Goal: Task Accomplishment & Management: Complete application form

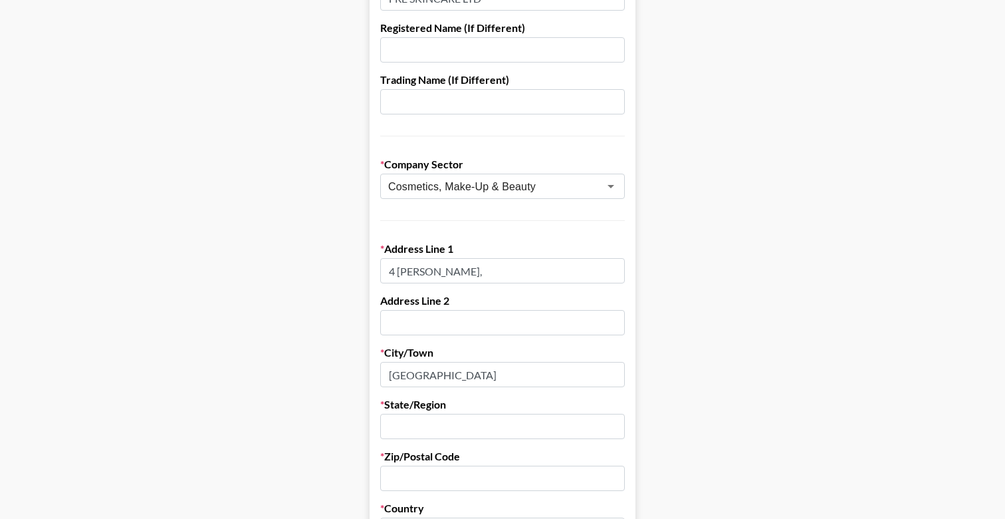
scroll to position [180, 0]
click at [455, 418] on input "text" at bounding box center [502, 425] width 245 height 25
paste input "Tel Aviv"
type input "Tel Aviv"
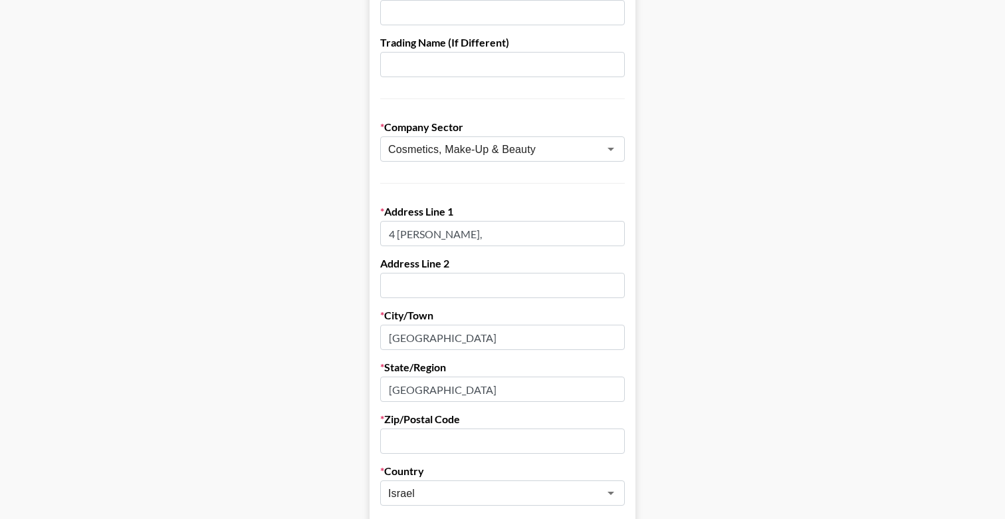
click at [431, 443] on input "text" at bounding box center [502, 440] width 245 height 25
paste input "6971904"
type input "6971904"
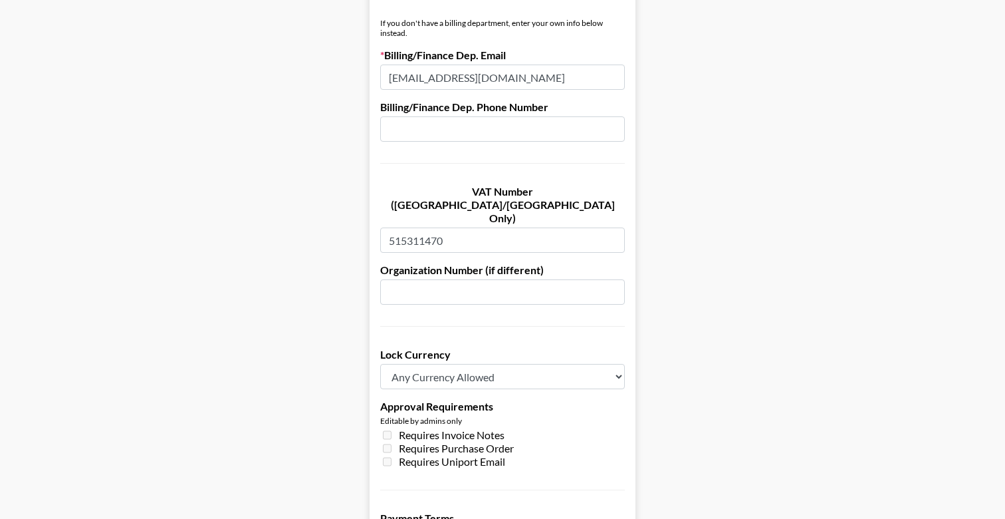
scroll to position [973, 0]
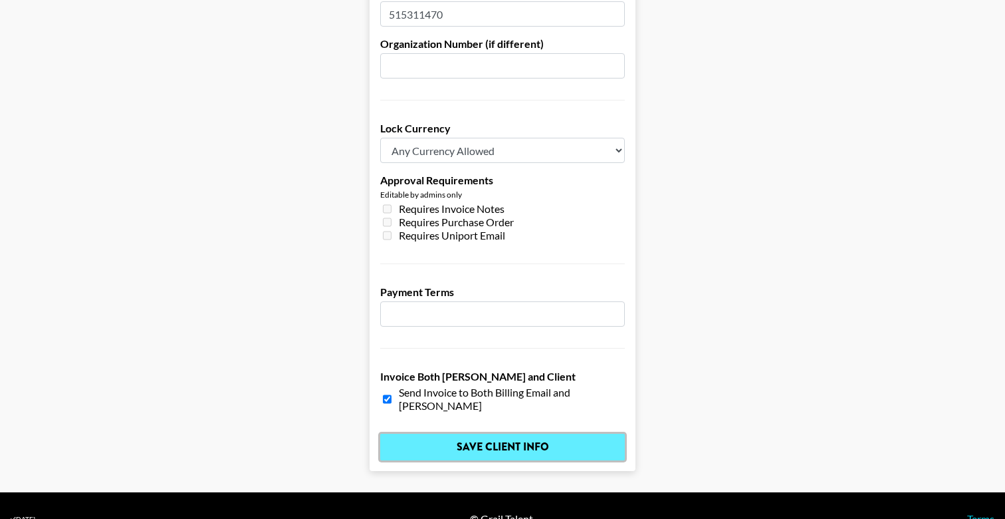
click at [471, 434] on input "Save Client Info" at bounding box center [502, 447] width 245 height 27
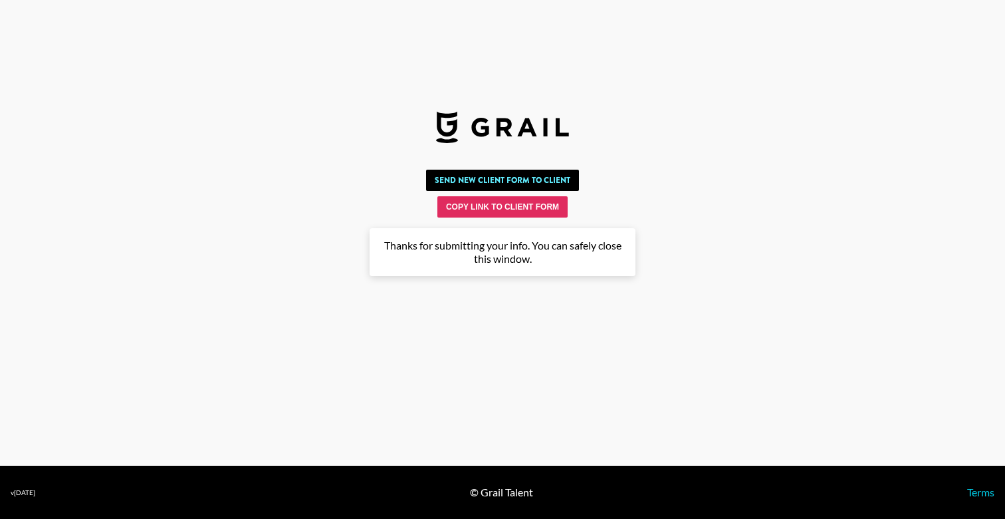
scroll to position [0, 0]
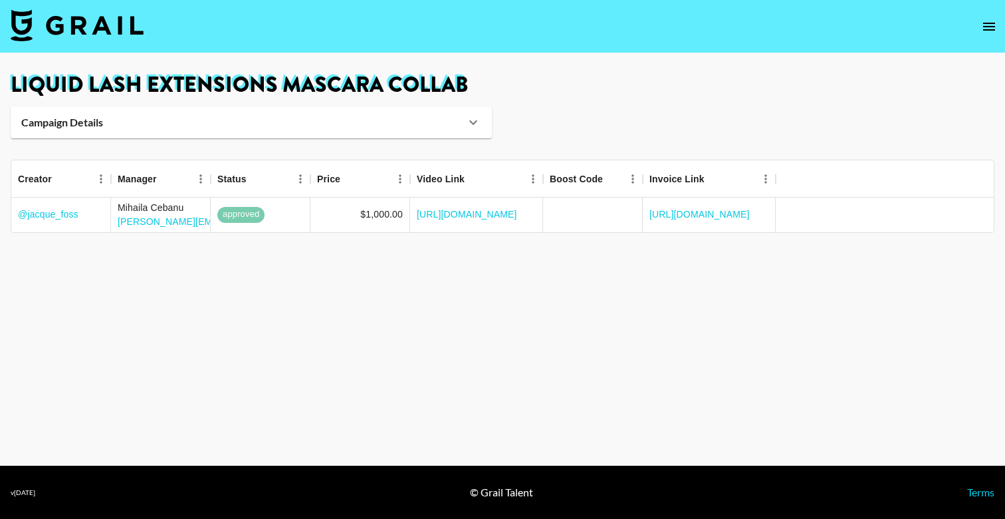
click at [76, 21] on img at bounding box center [77, 25] width 133 height 32
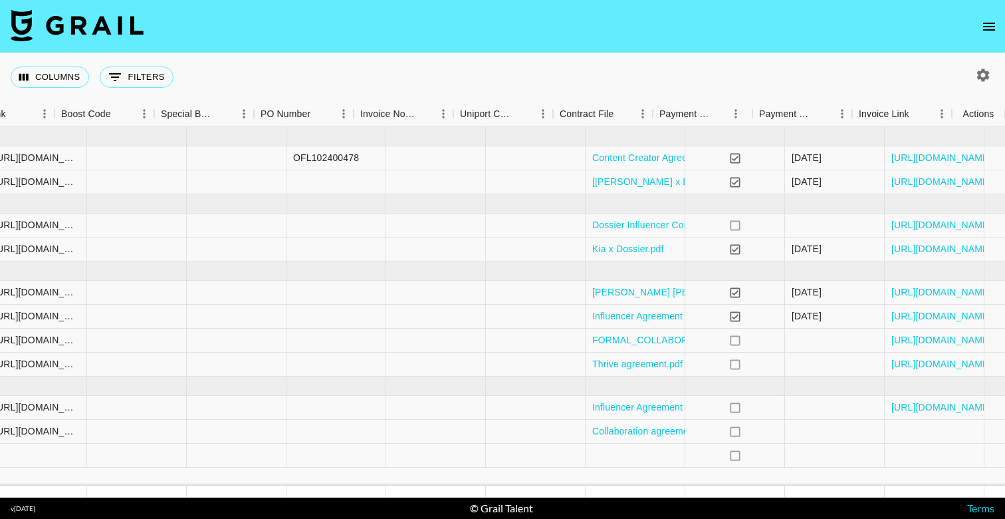
scroll to position [0, 1252]
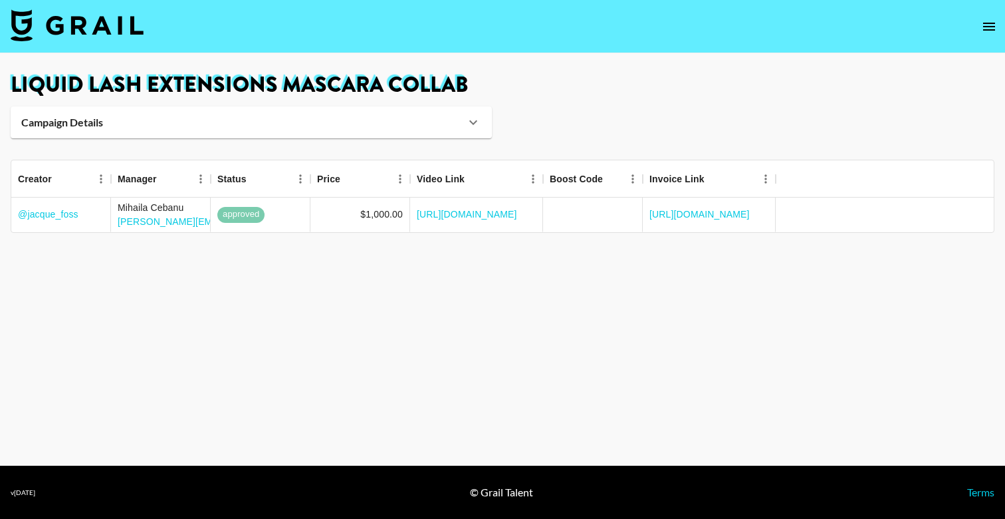
click at [72, 27] on img at bounding box center [77, 25] width 133 height 32
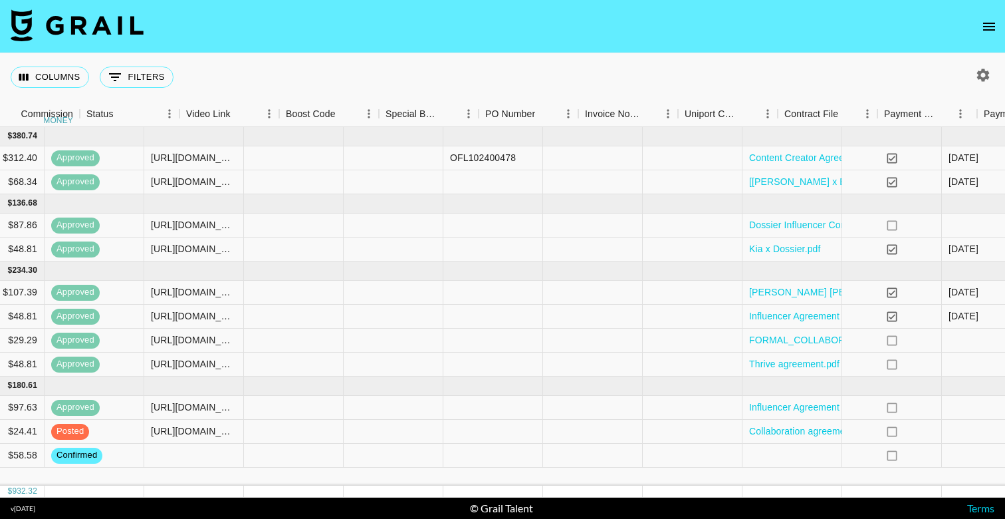
scroll to position [0, 1252]
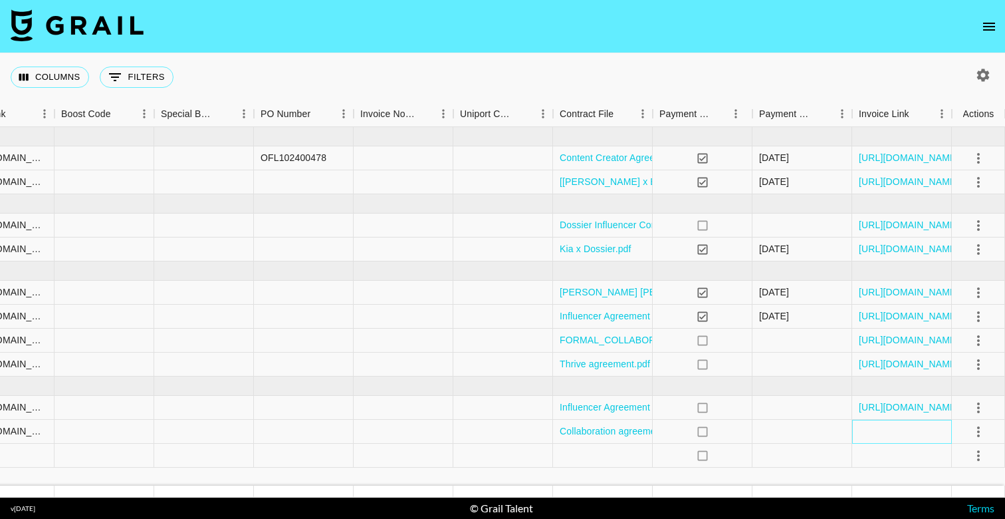
drag, startPoint x: 912, startPoint y: 427, endPoint x: 812, endPoint y: 439, distance: 101.2
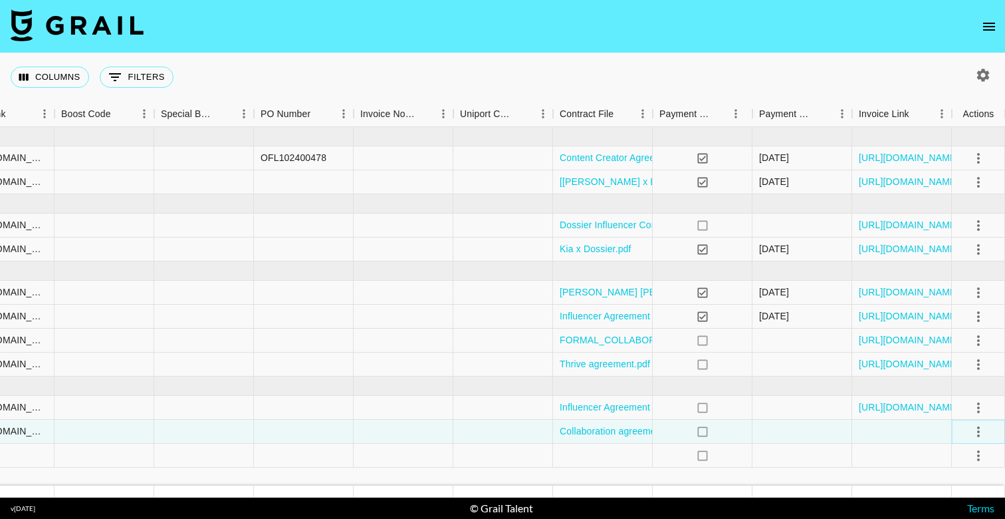
click at [971, 430] on icon "select merge strategy" at bounding box center [979, 432] width 16 height 16
click at [936, 400] on div "Approve" at bounding box center [950, 403] width 41 height 16
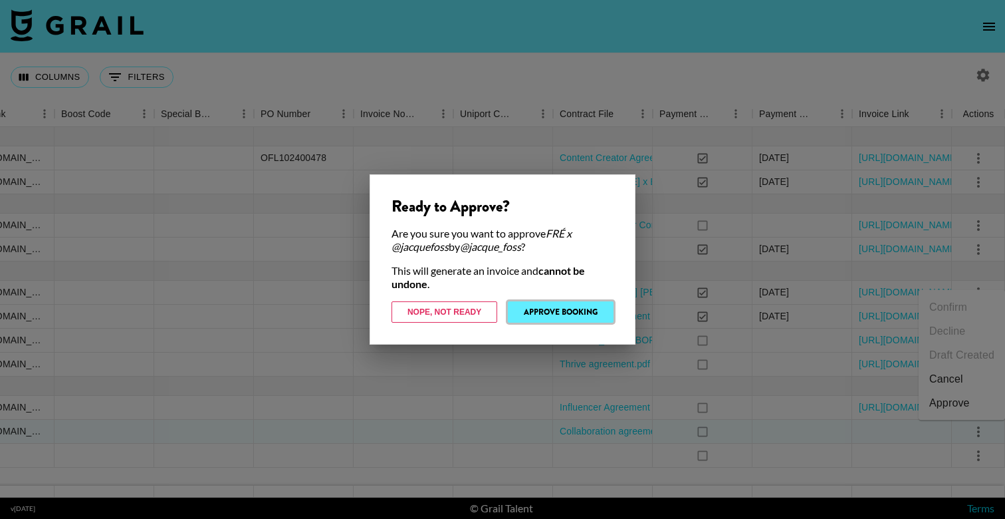
click at [552, 309] on button "Approve Booking" at bounding box center [561, 311] width 106 height 21
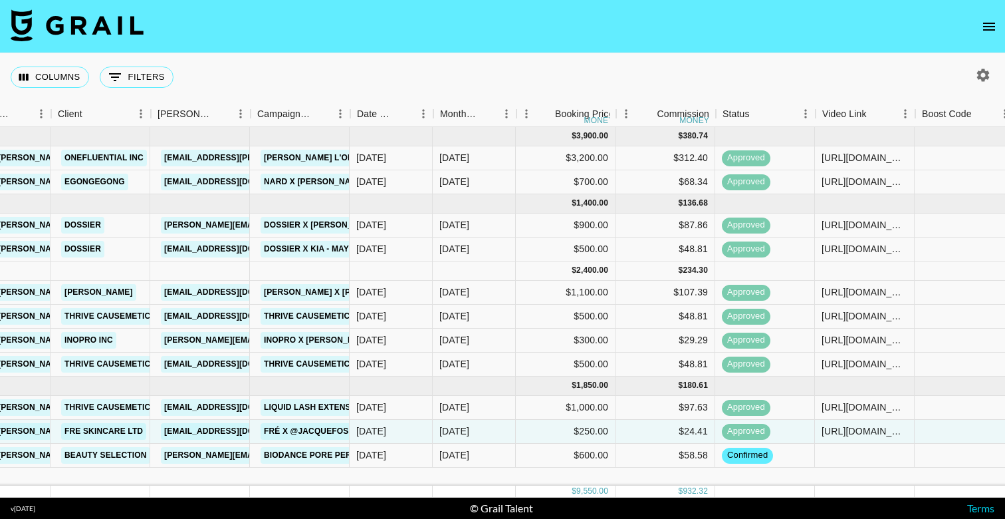
scroll to position [0, 391]
